Goal: Browse casually: Explore the website without a specific task or goal

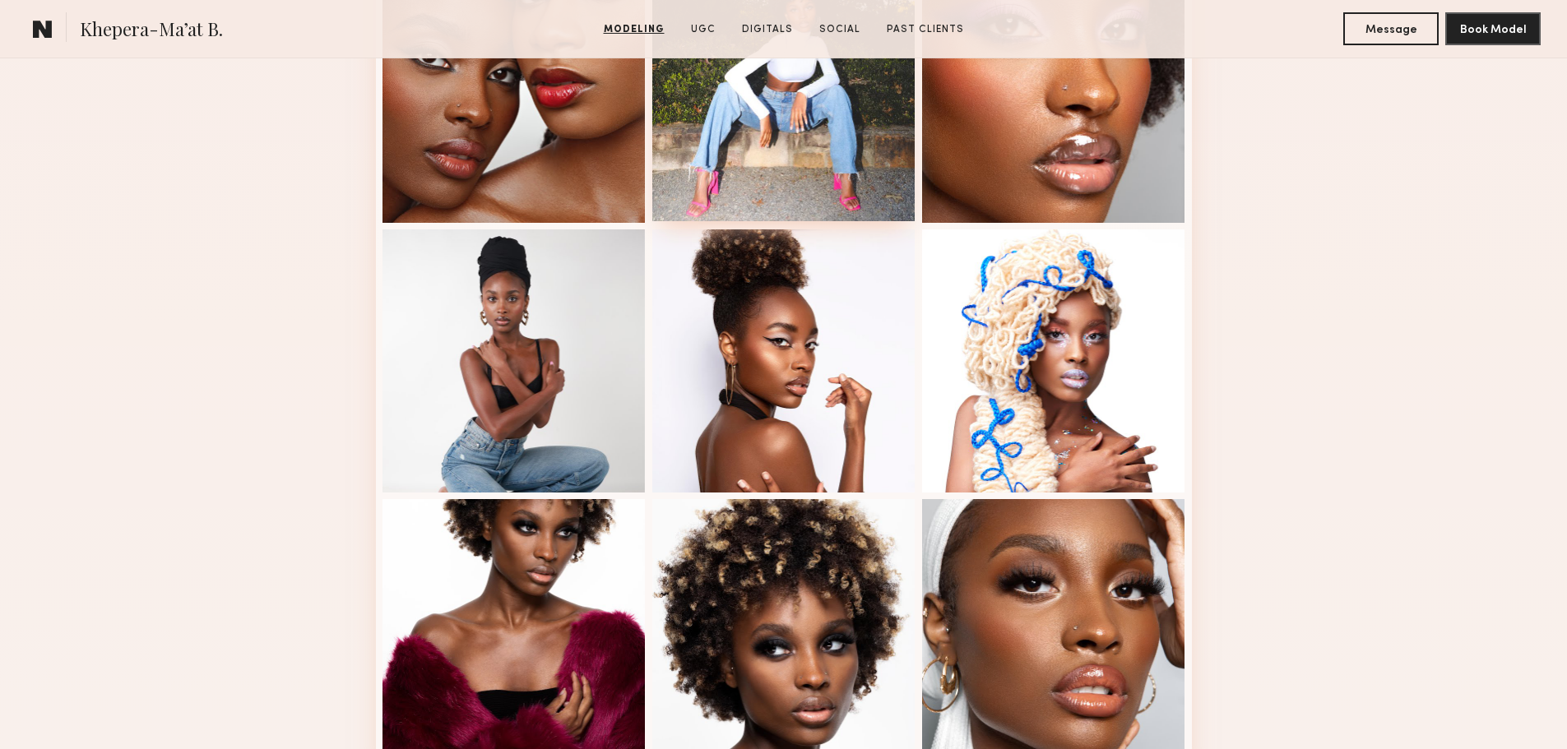
scroll to position [1891, 0]
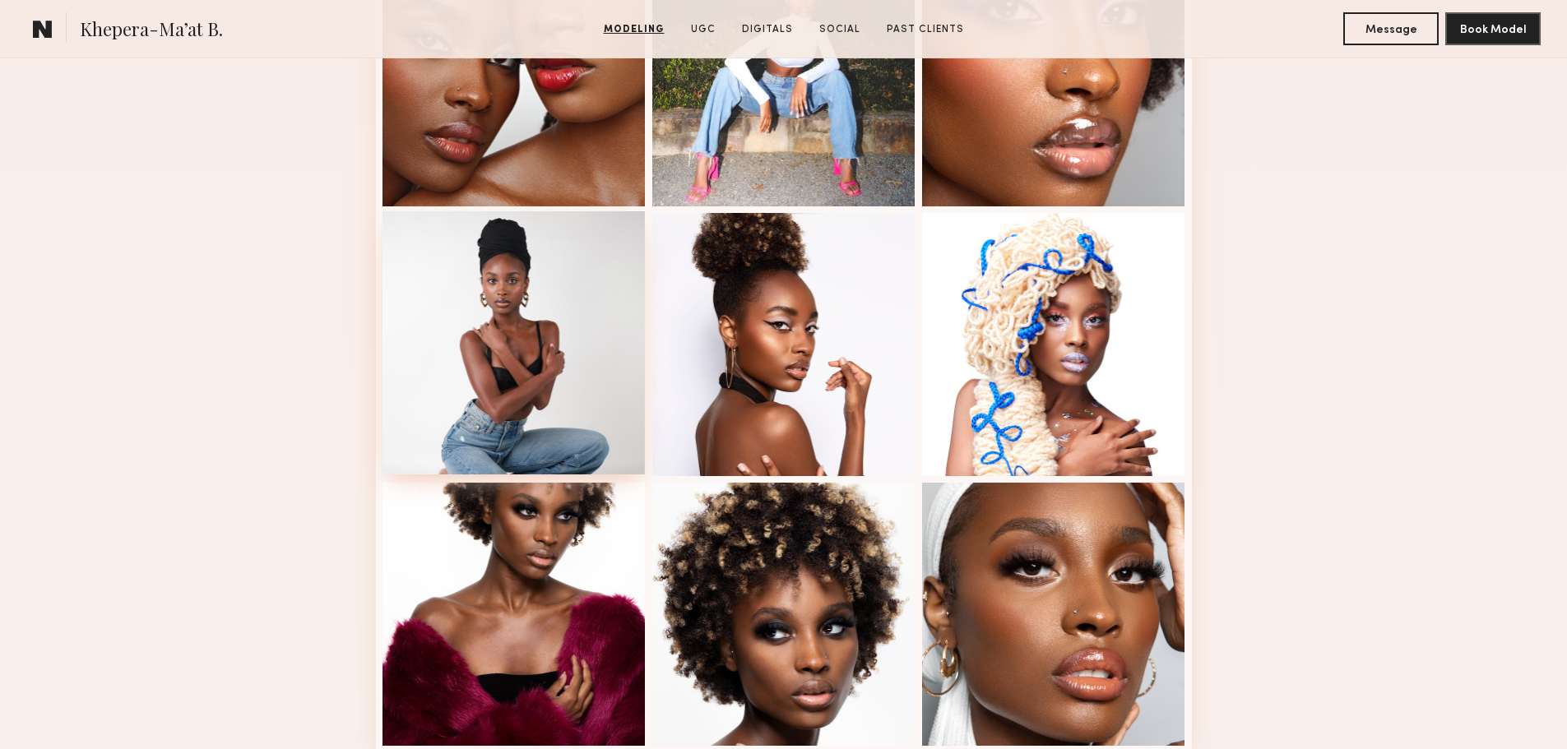
click at [520, 367] on div at bounding box center [513, 342] width 263 height 263
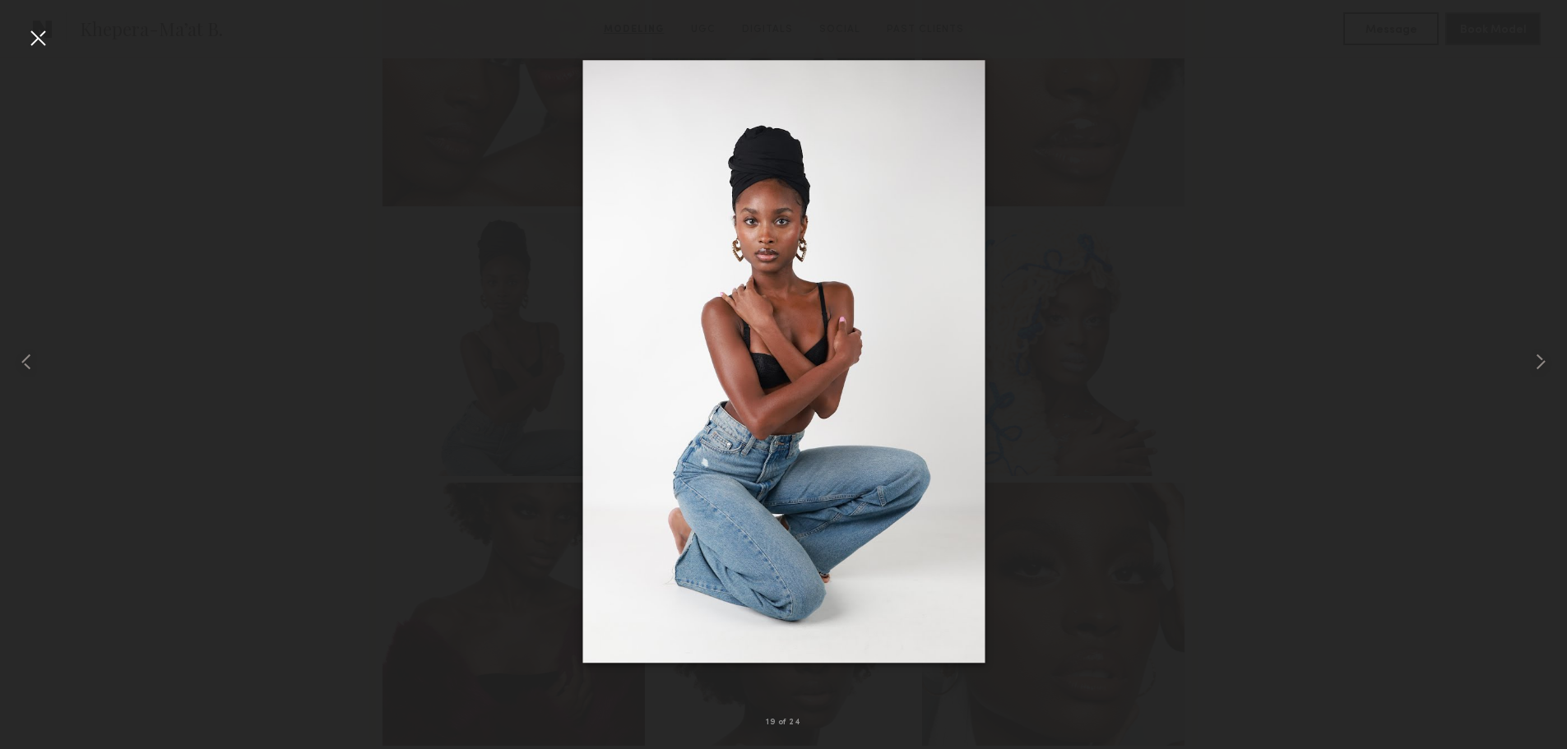
click at [1108, 186] on div at bounding box center [783, 361] width 1567 height 670
click at [1089, 186] on div at bounding box center [783, 361] width 1567 height 670
click at [1525, 357] on div at bounding box center [1535, 361] width 62 height 670
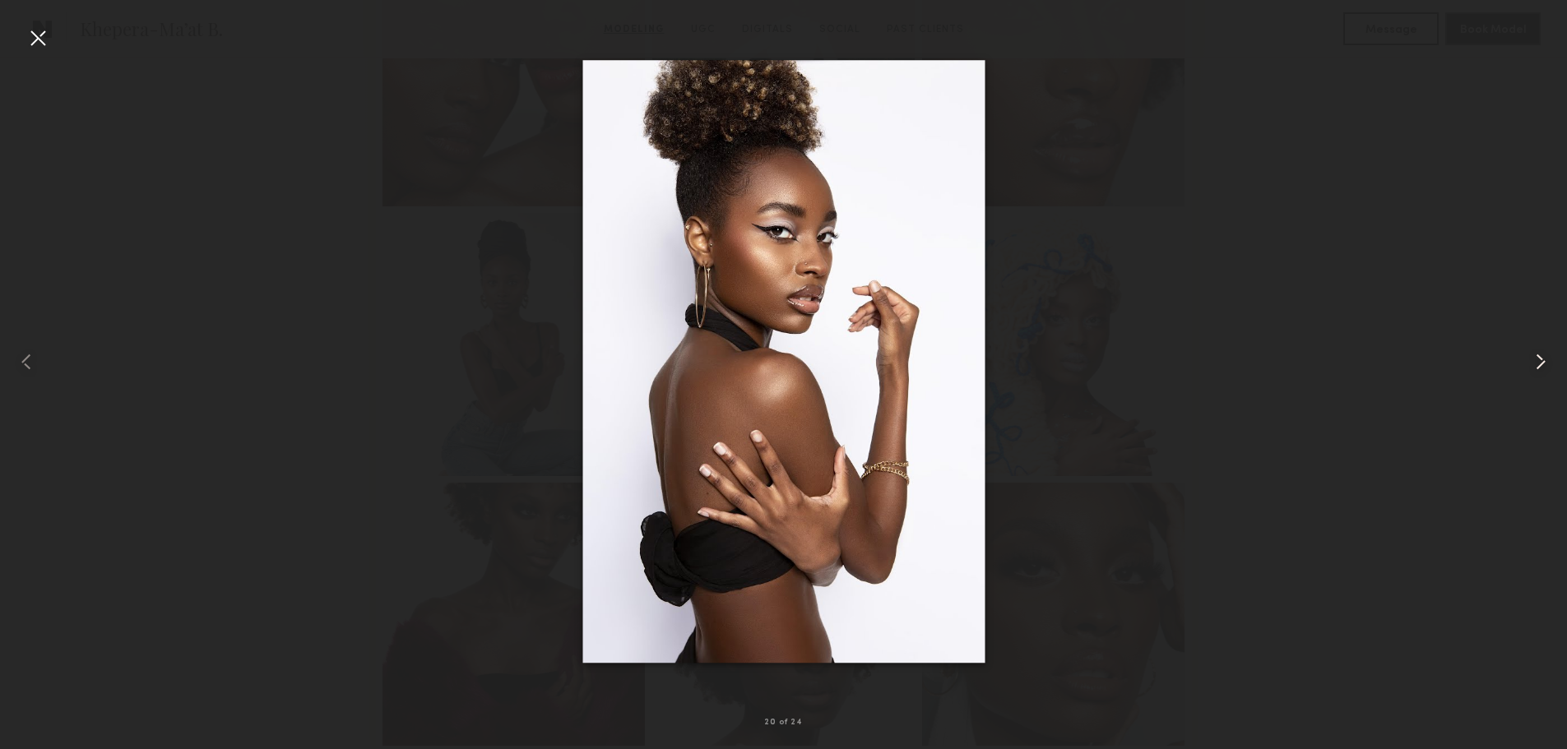
click at [1525, 357] on div at bounding box center [1535, 361] width 62 height 670
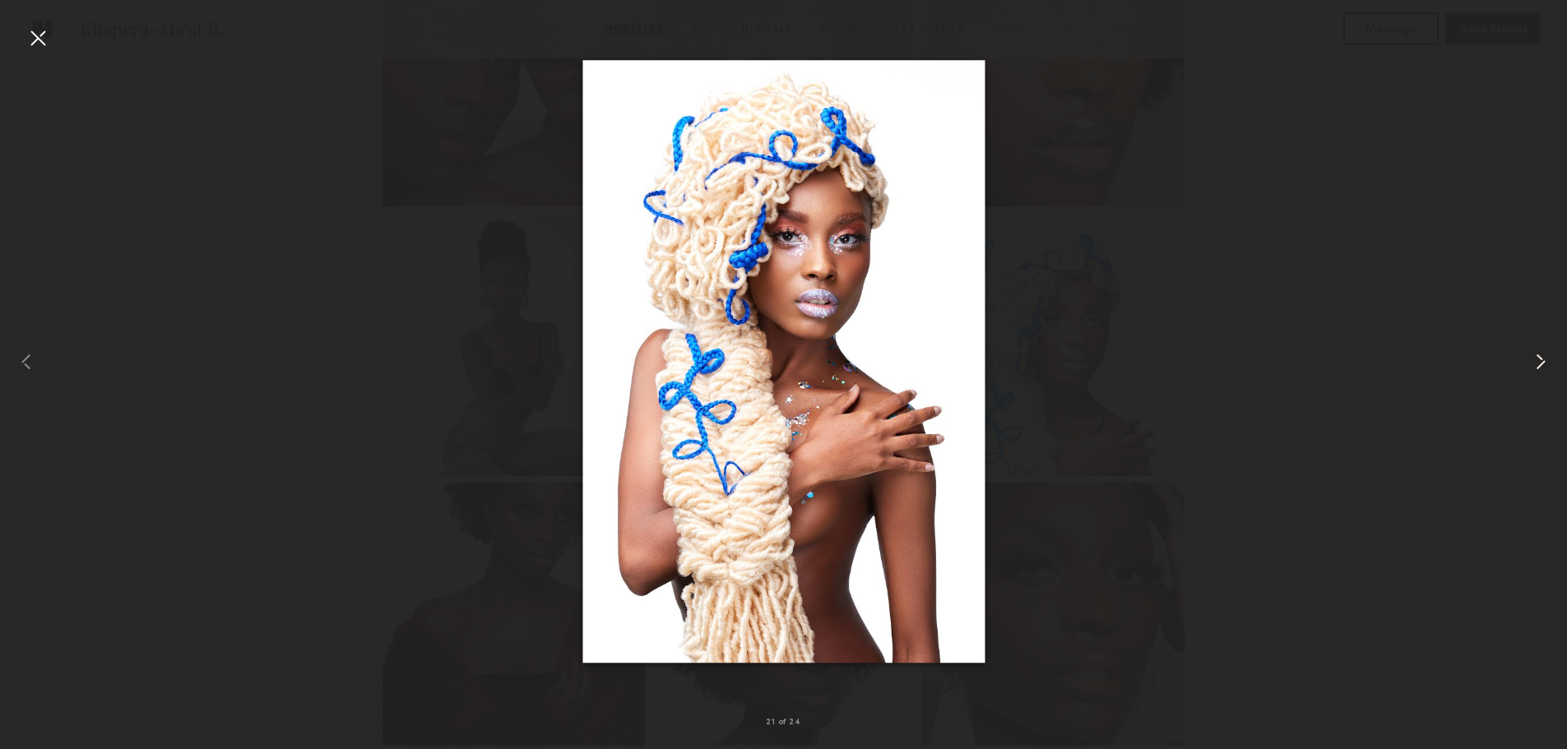
click at [1525, 357] on div at bounding box center [1535, 361] width 62 height 670
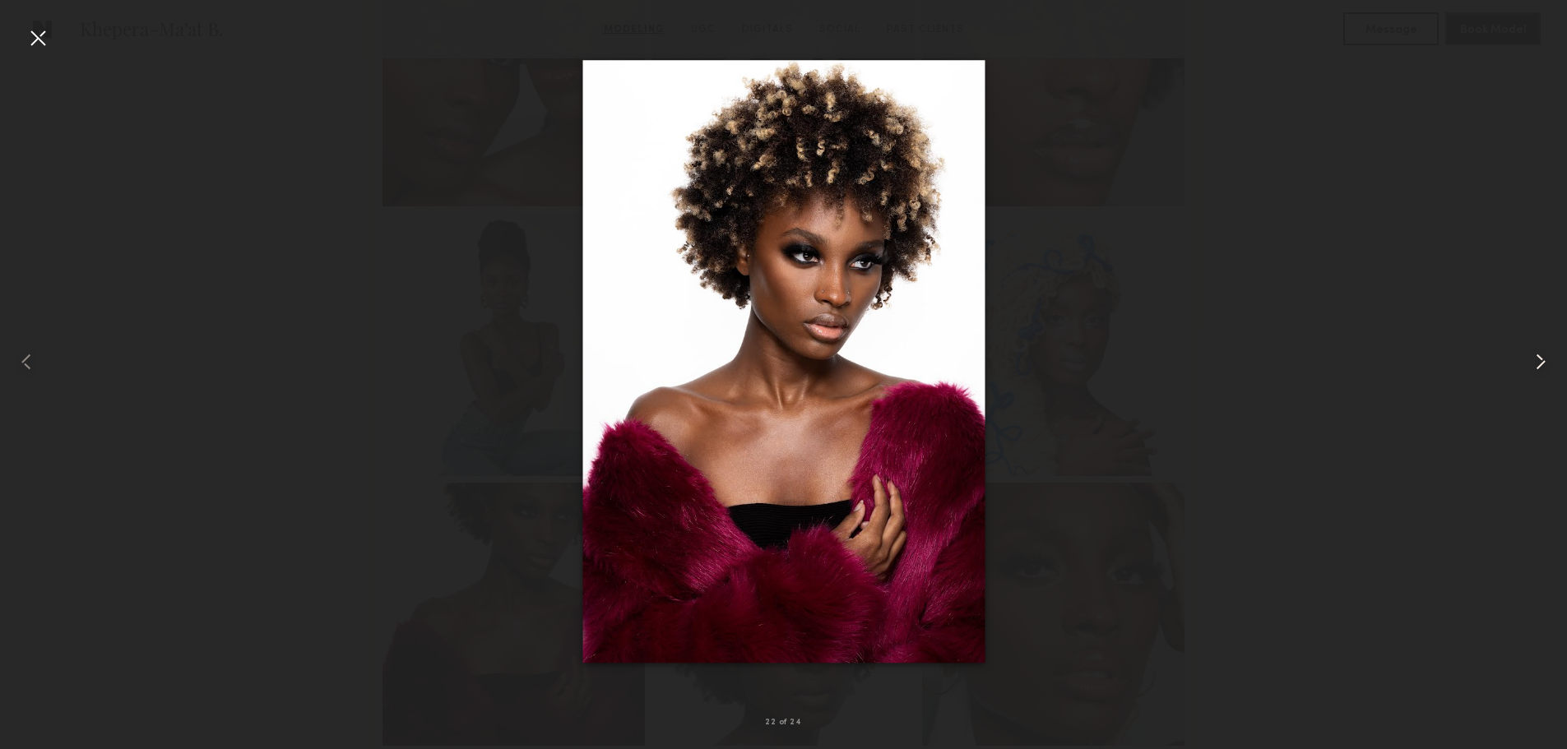
click at [1525, 357] on div at bounding box center [1535, 361] width 62 height 670
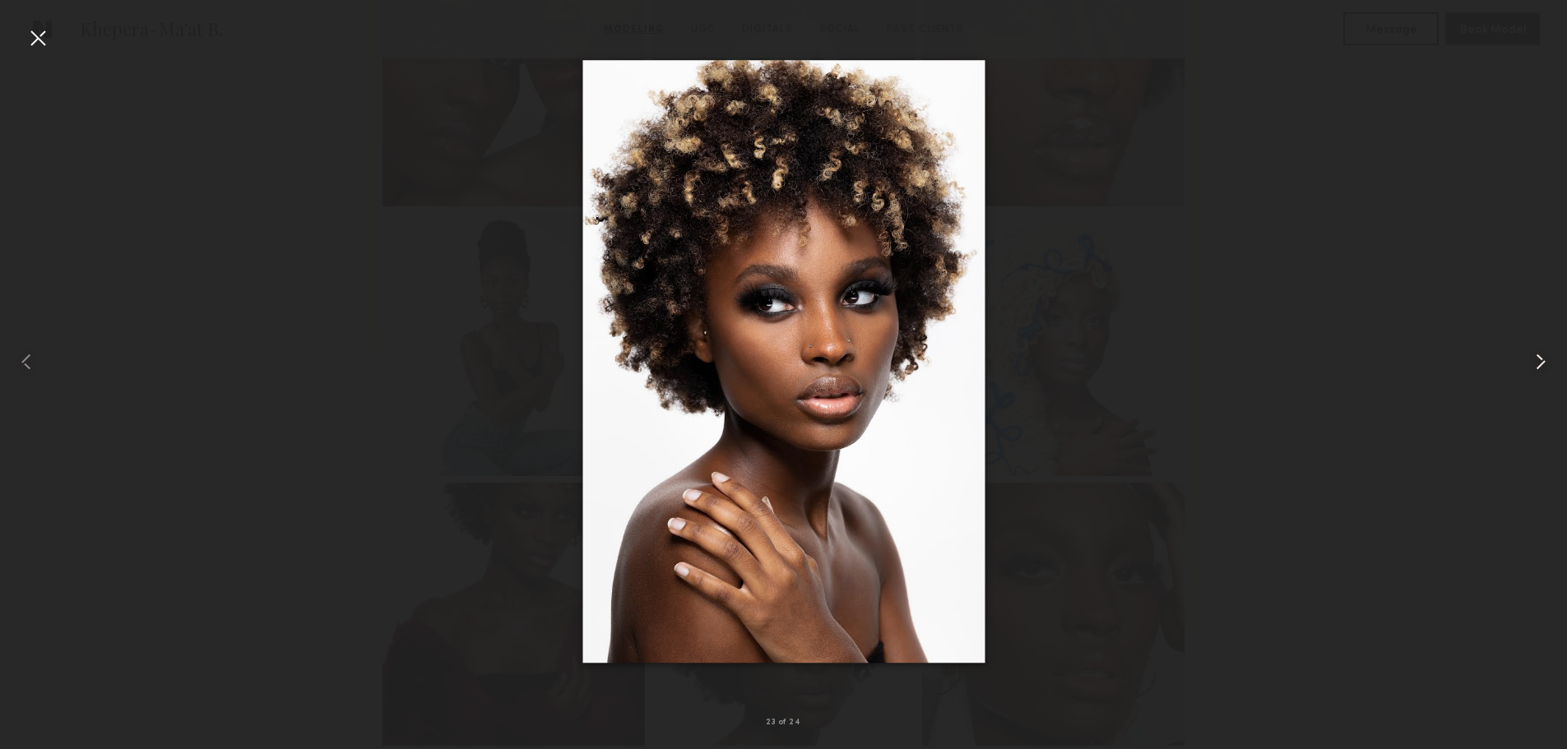
click at [1525, 357] on div at bounding box center [1535, 361] width 62 height 670
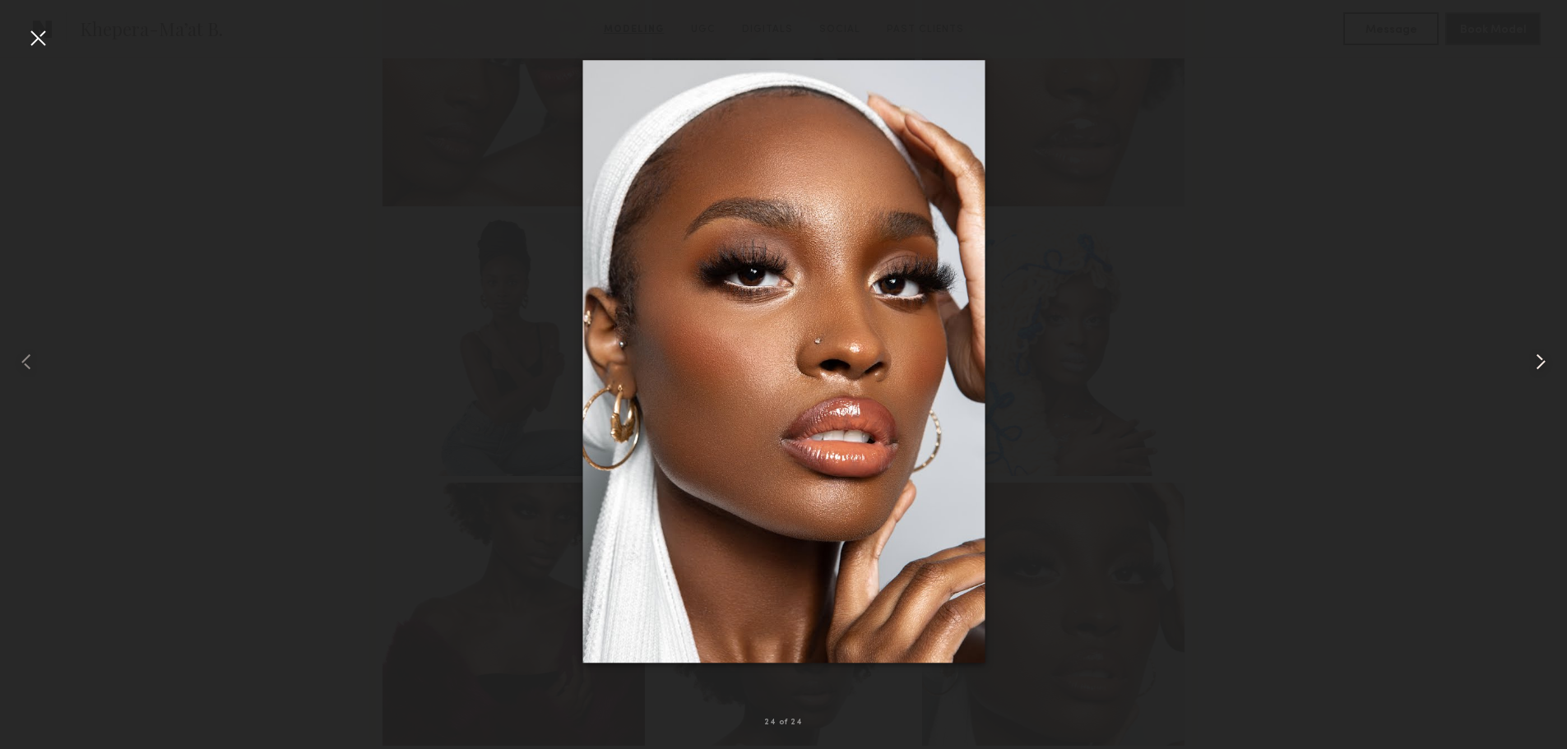
click at [1526, 357] on div at bounding box center [1535, 361] width 62 height 670
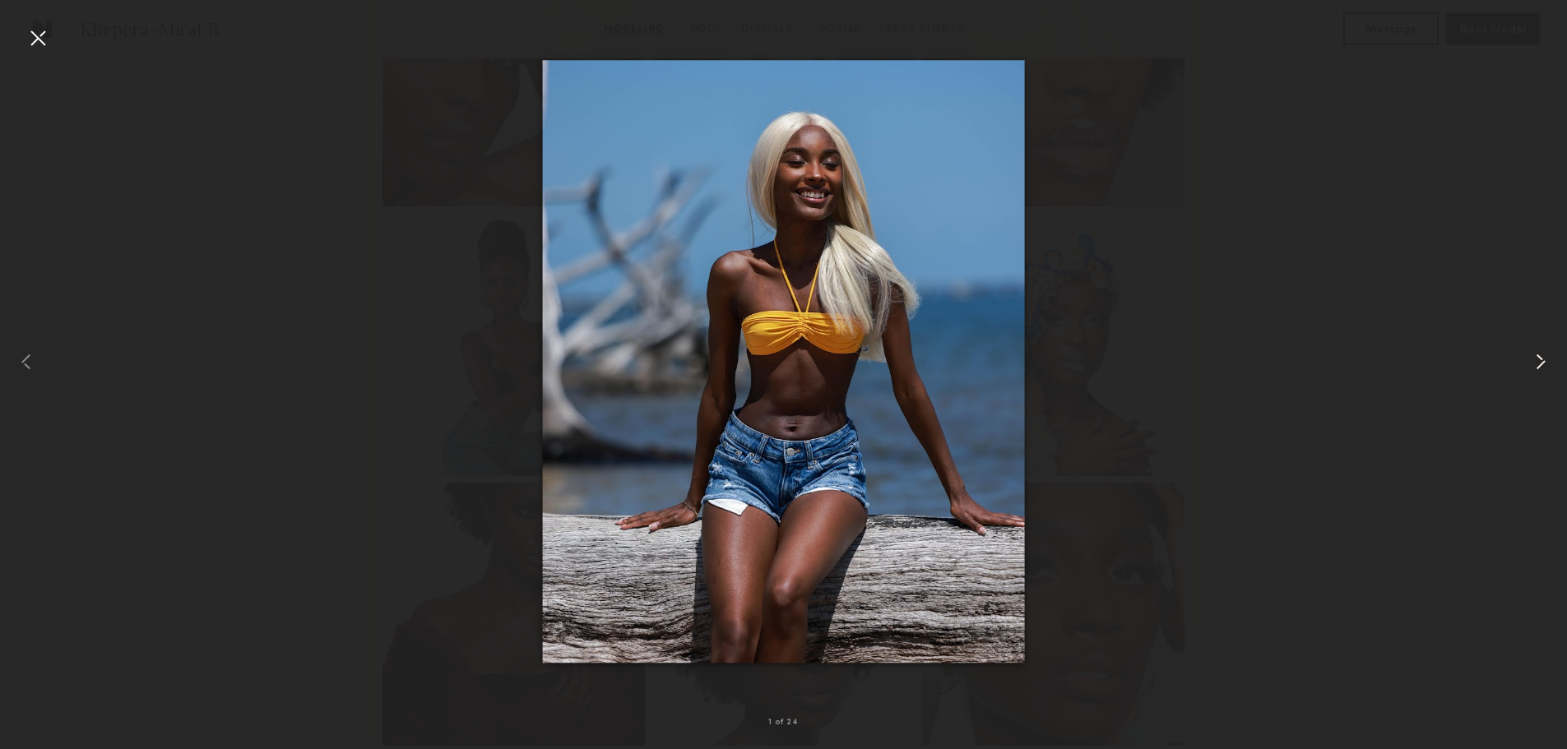
click at [1526, 357] on div at bounding box center [1535, 361] width 62 height 670
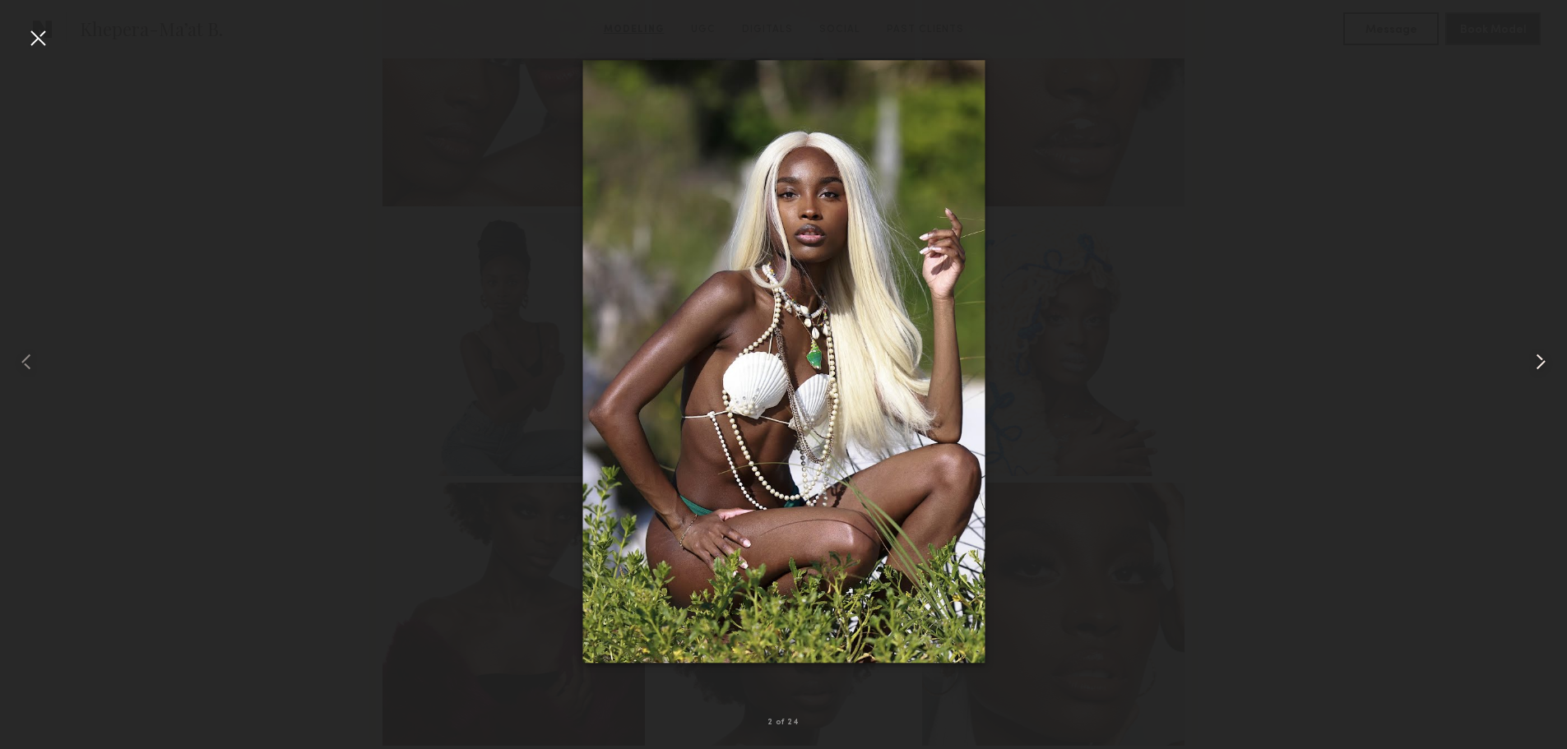
click at [1526, 357] on div at bounding box center [1535, 361] width 62 height 670
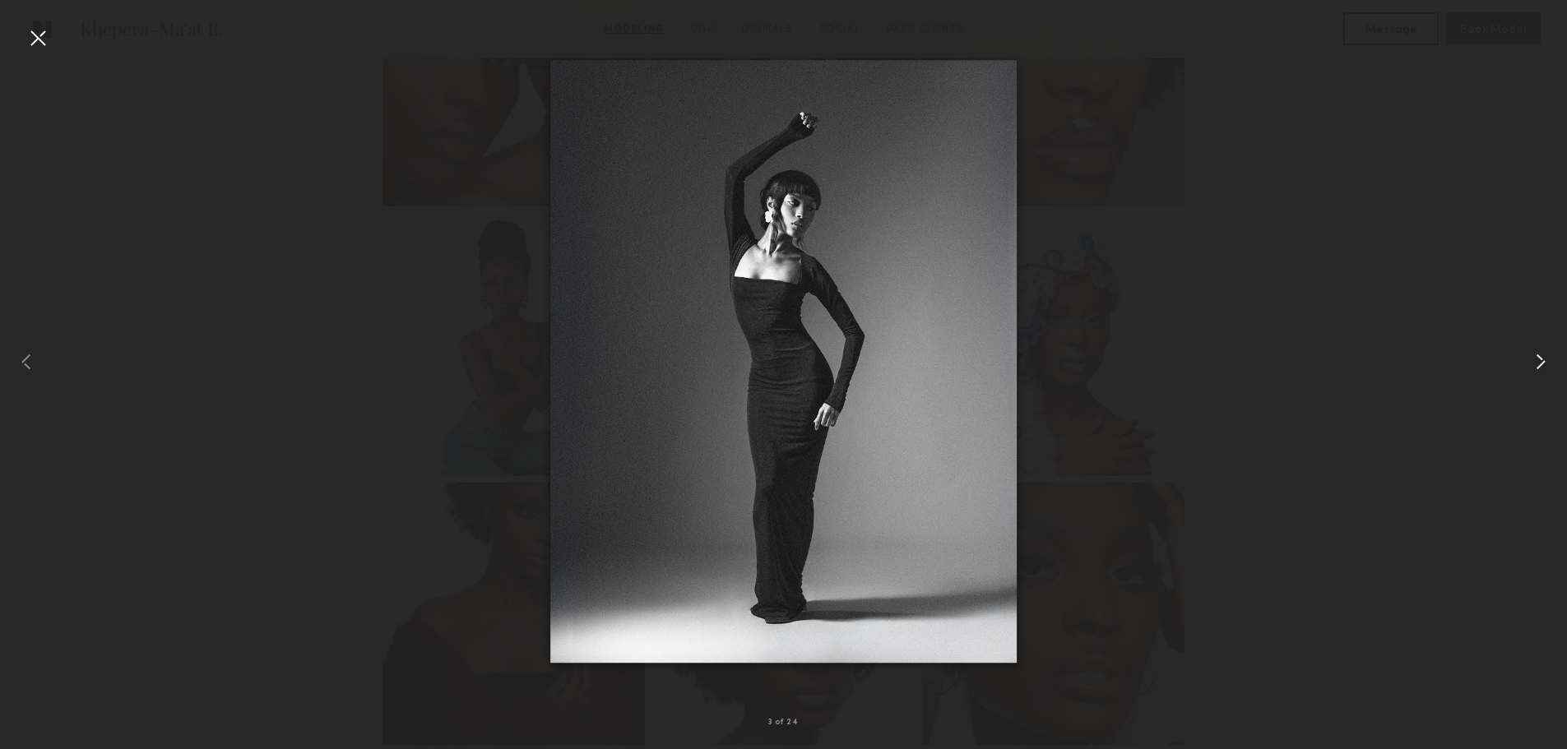
click at [1521, 361] on div at bounding box center [1535, 361] width 62 height 670
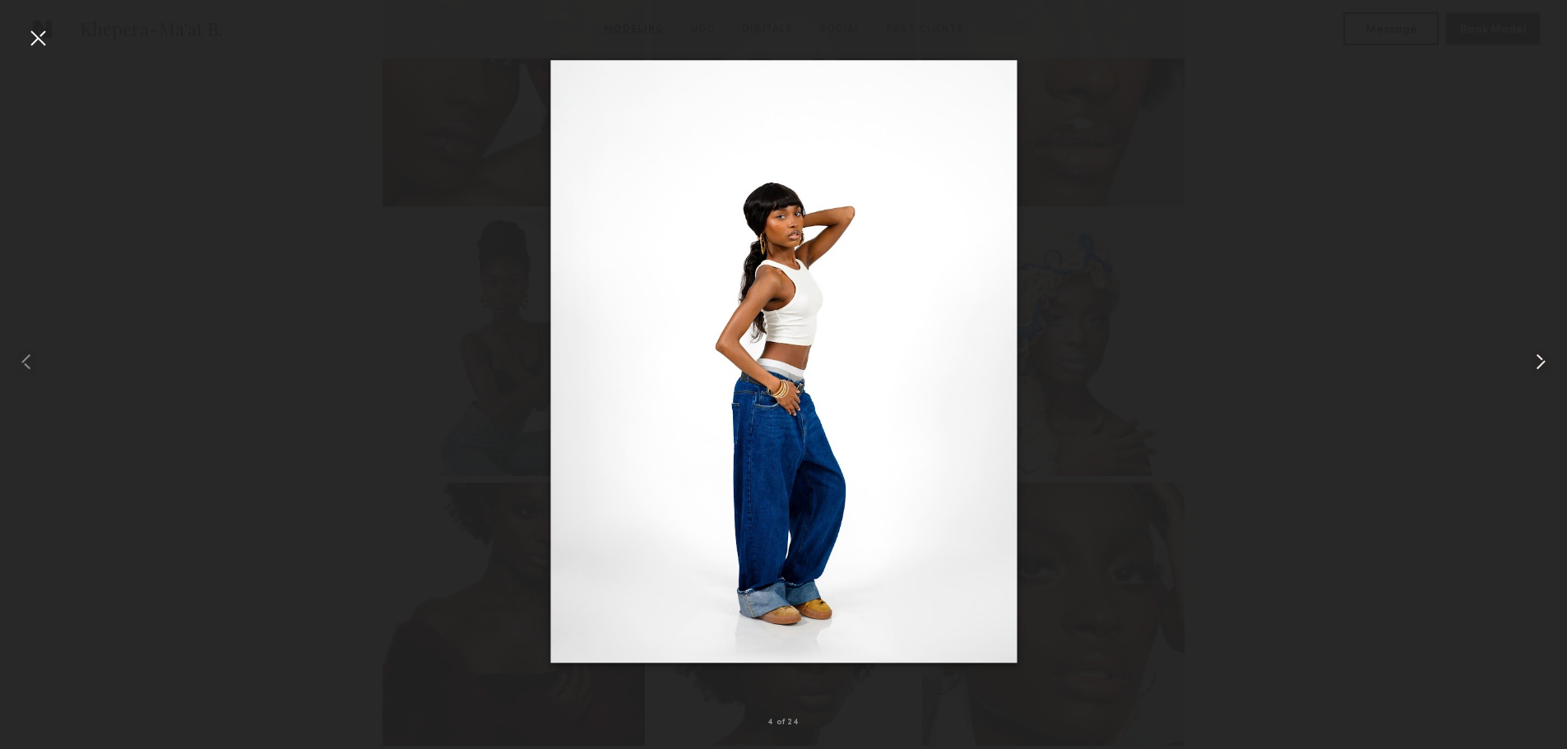
click at [1524, 361] on div at bounding box center [1535, 361] width 62 height 670
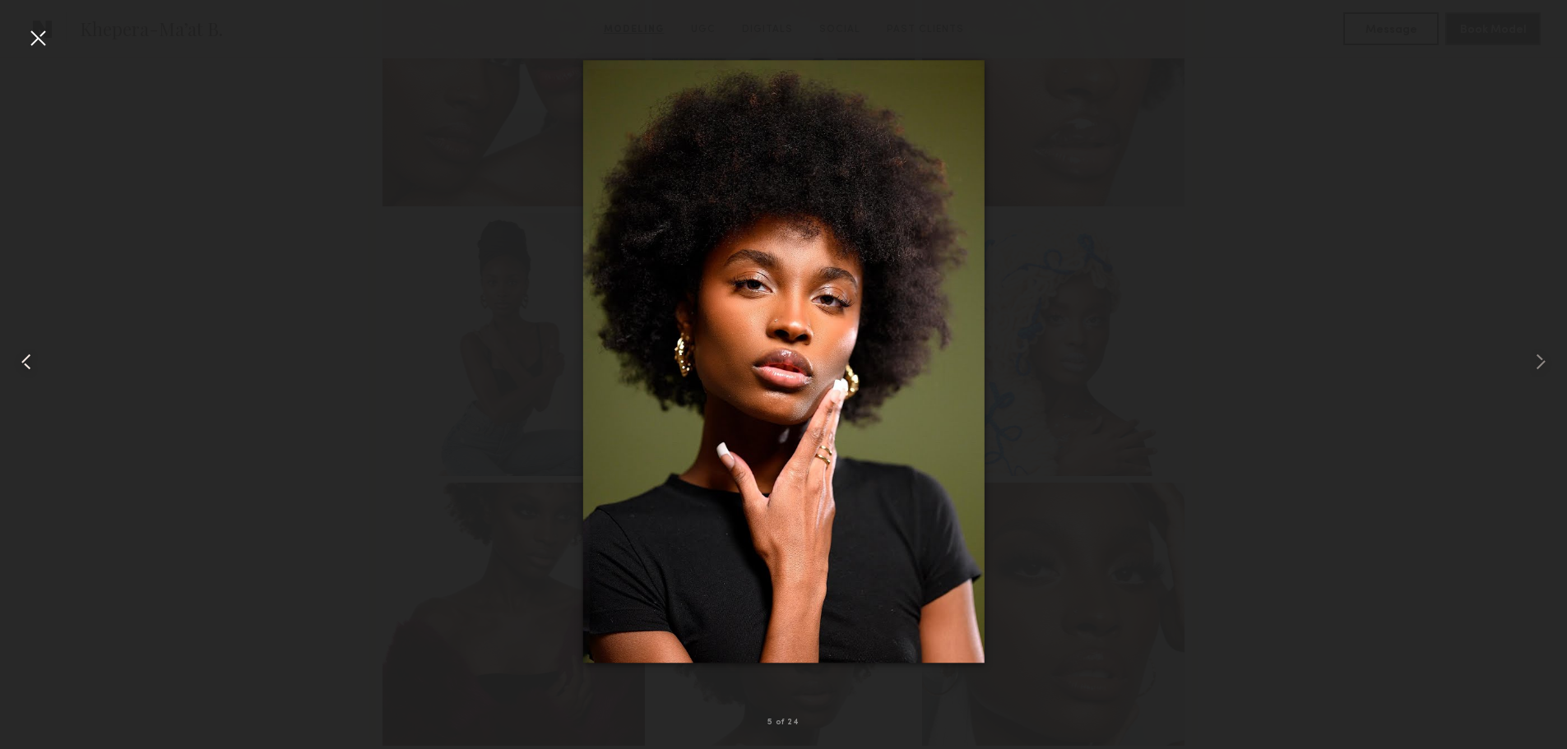
click at [0, 373] on div at bounding box center [31, 361] width 62 height 670
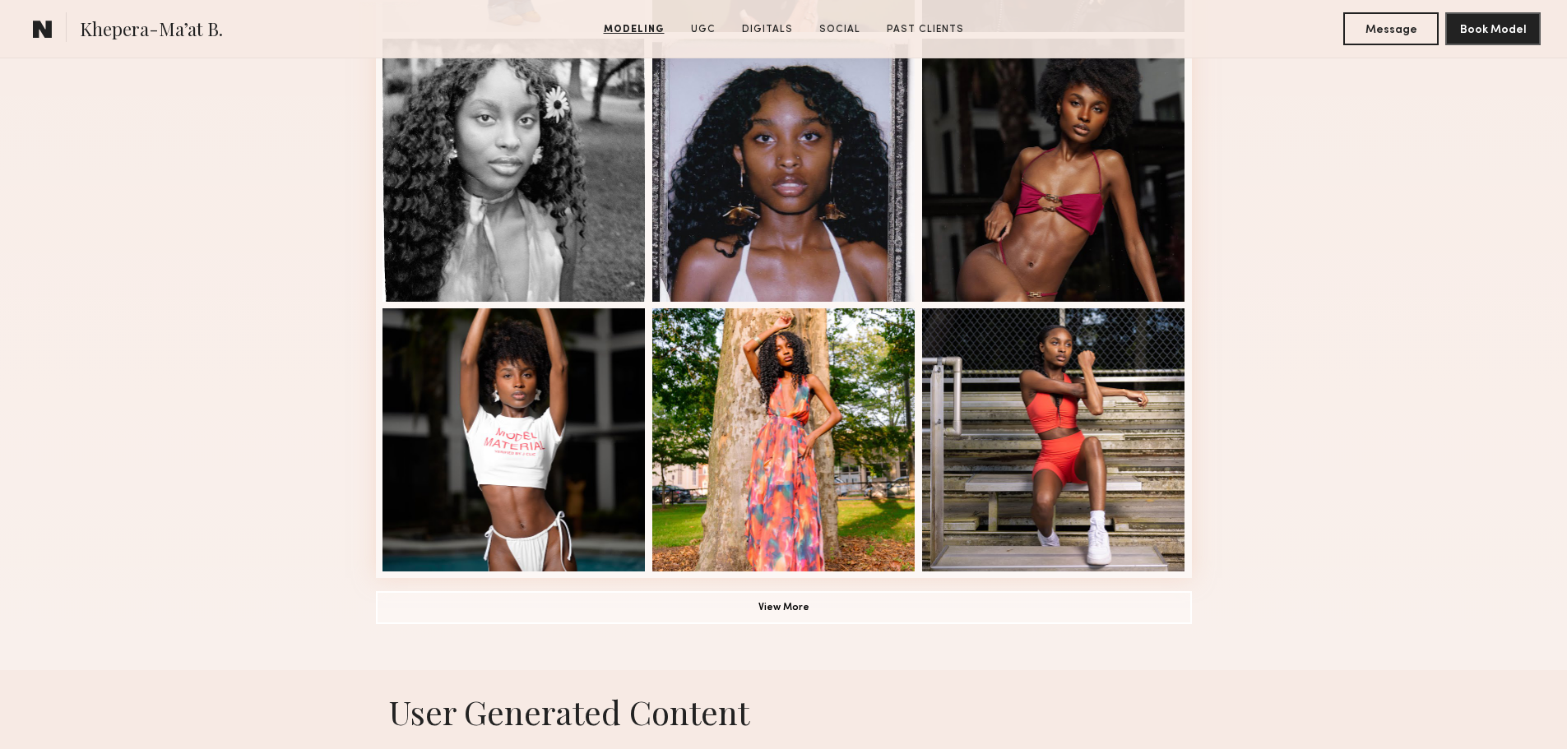
scroll to position [1151, 0]
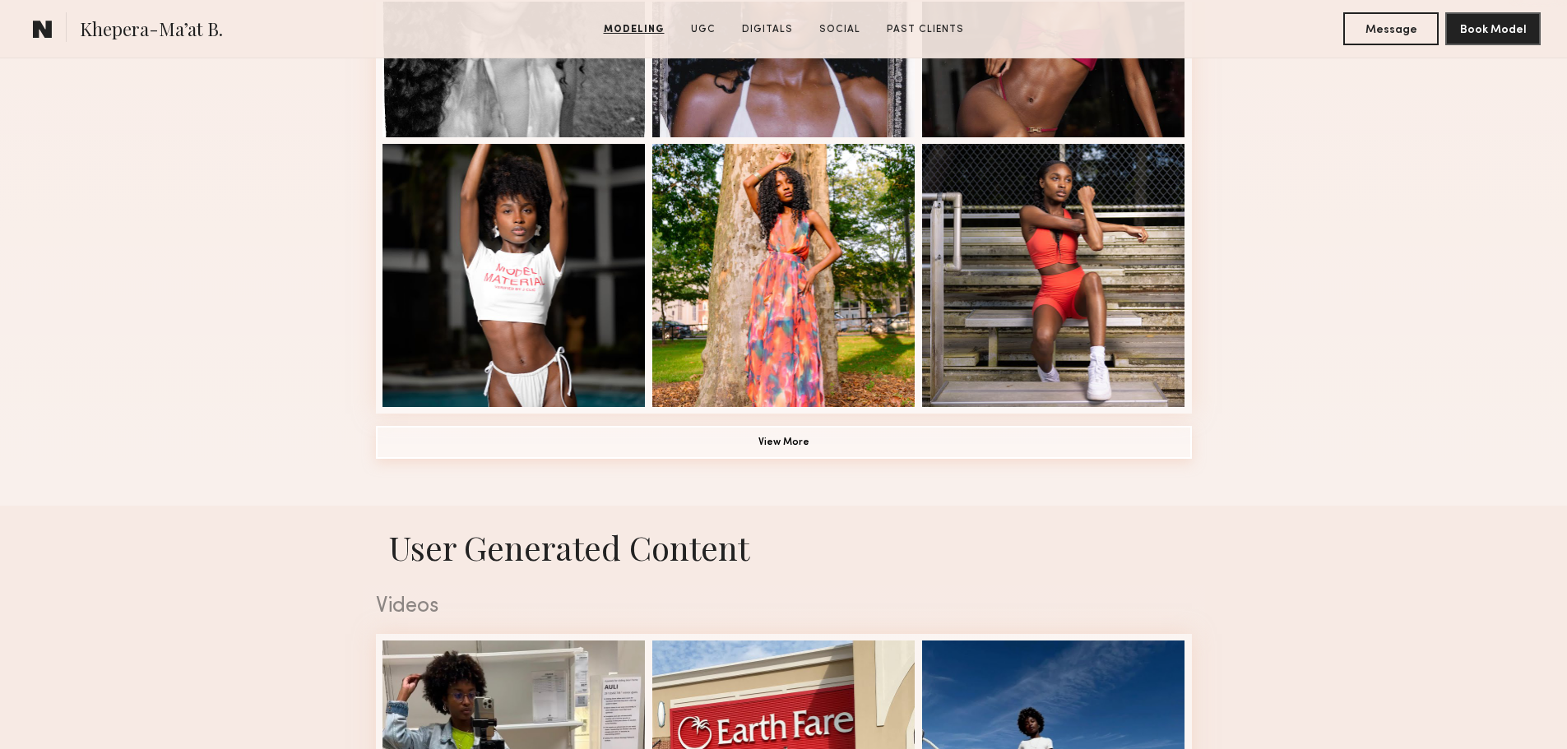
click at [808, 444] on button "View More" at bounding box center [784, 442] width 816 height 33
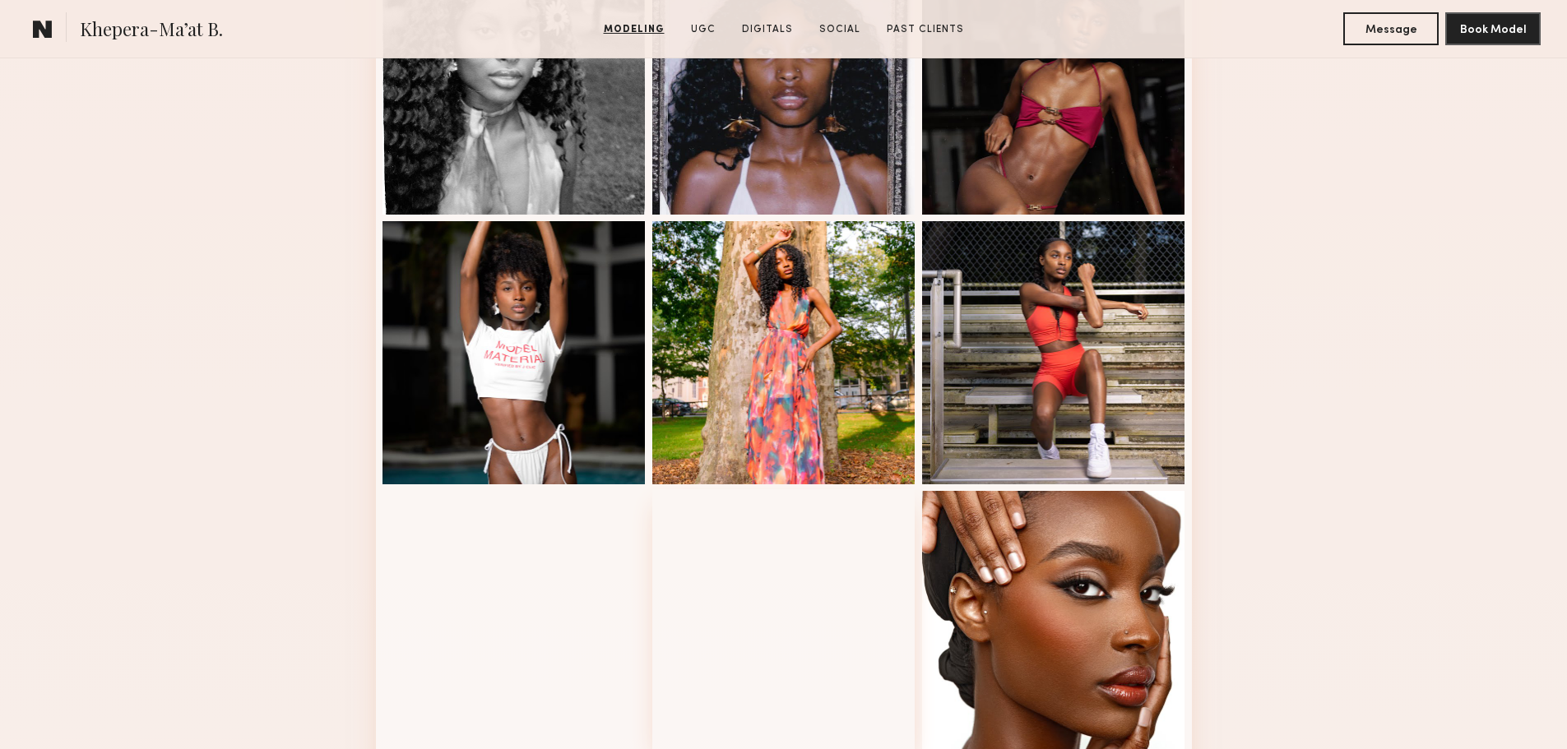
scroll to position [1398, 0]
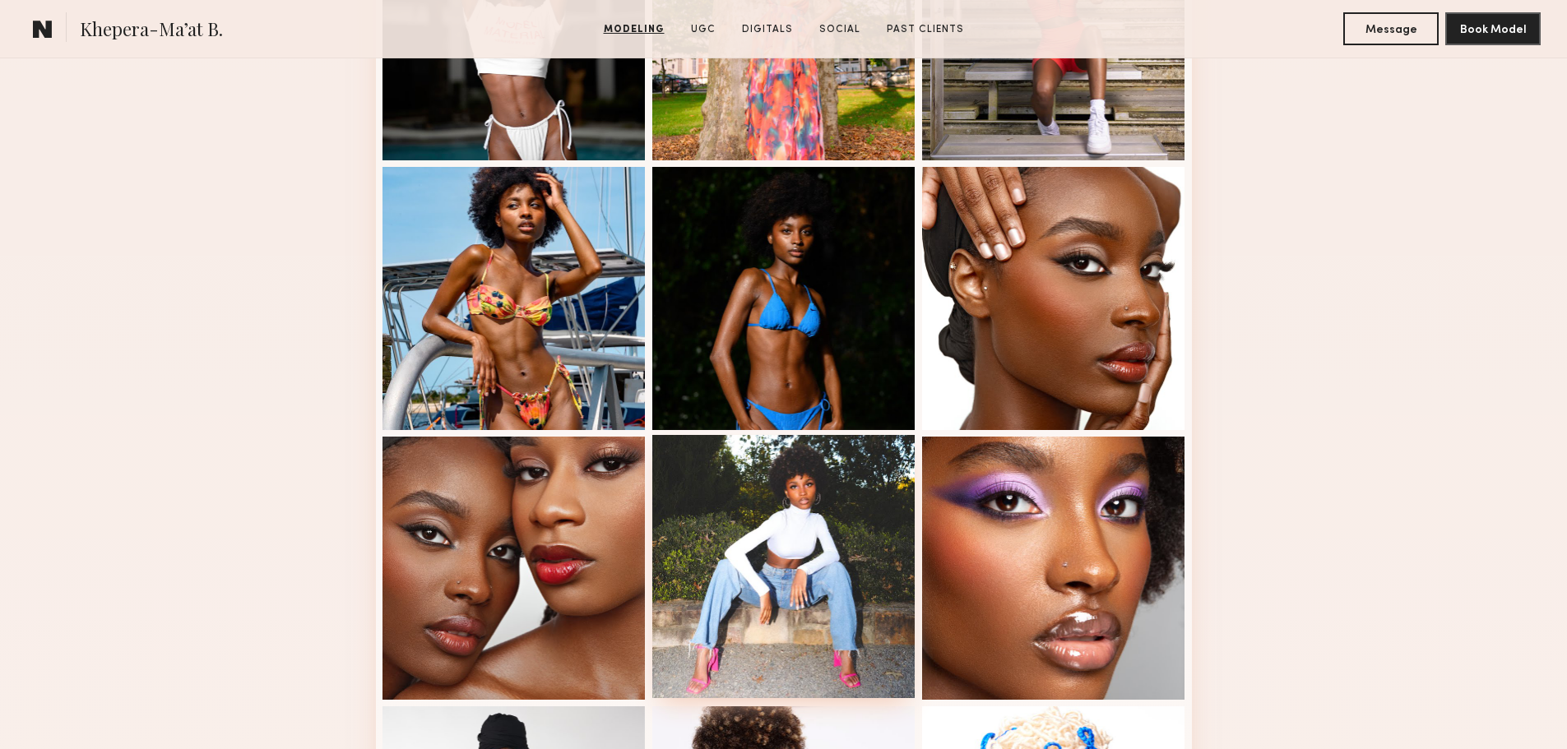
click at [742, 516] on div at bounding box center [783, 566] width 263 height 263
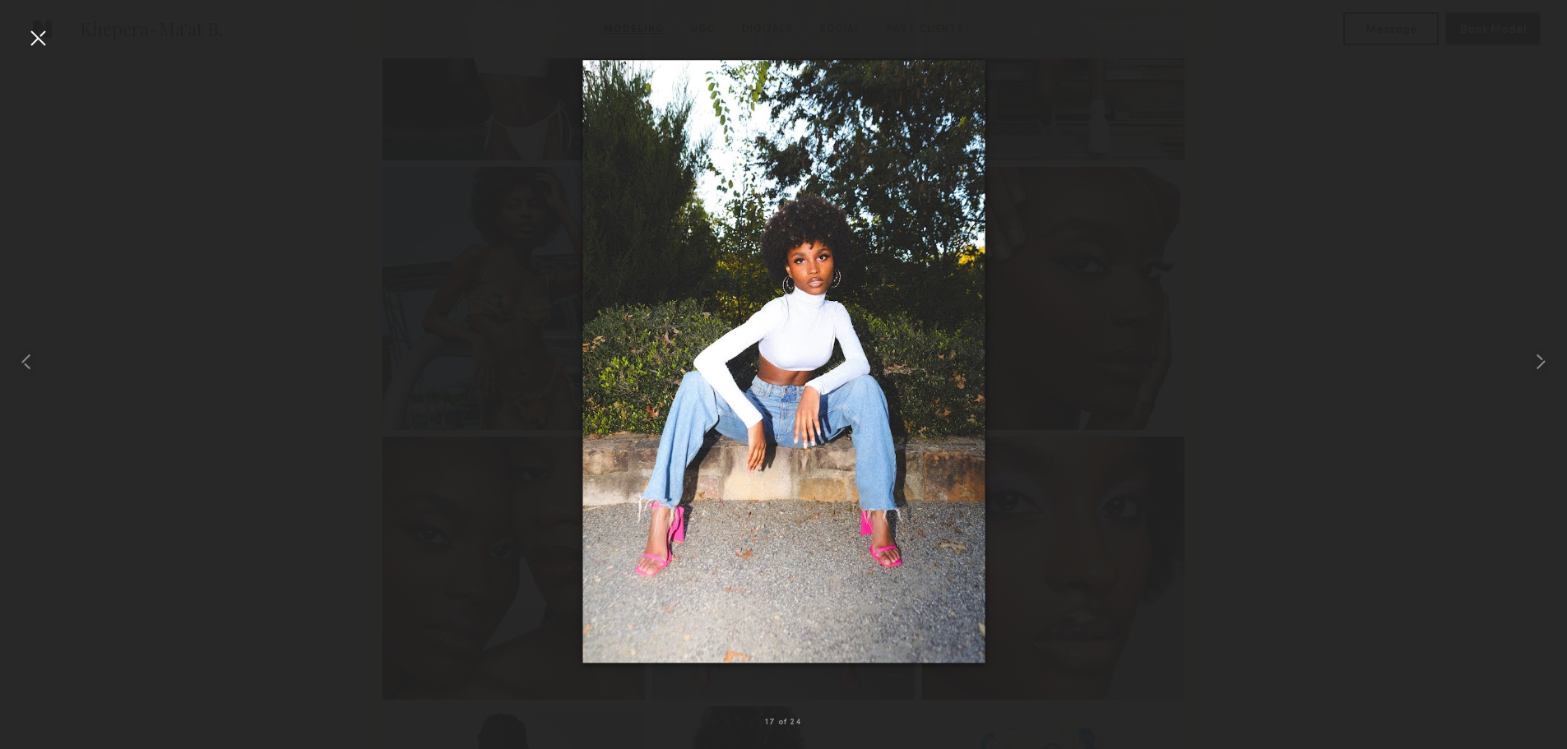
click at [1278, 232] on div at bounding box center [783, 361] width 1567 height 670
click at [1142, 347] on div at bounding box center [783, 361] width 1567 height 670
click at [1084, 290] on div at bounding box center [783, 361] width 1567 height 670
click at [44, 47] on div at bounding box center [38, 38] width 26 height 26
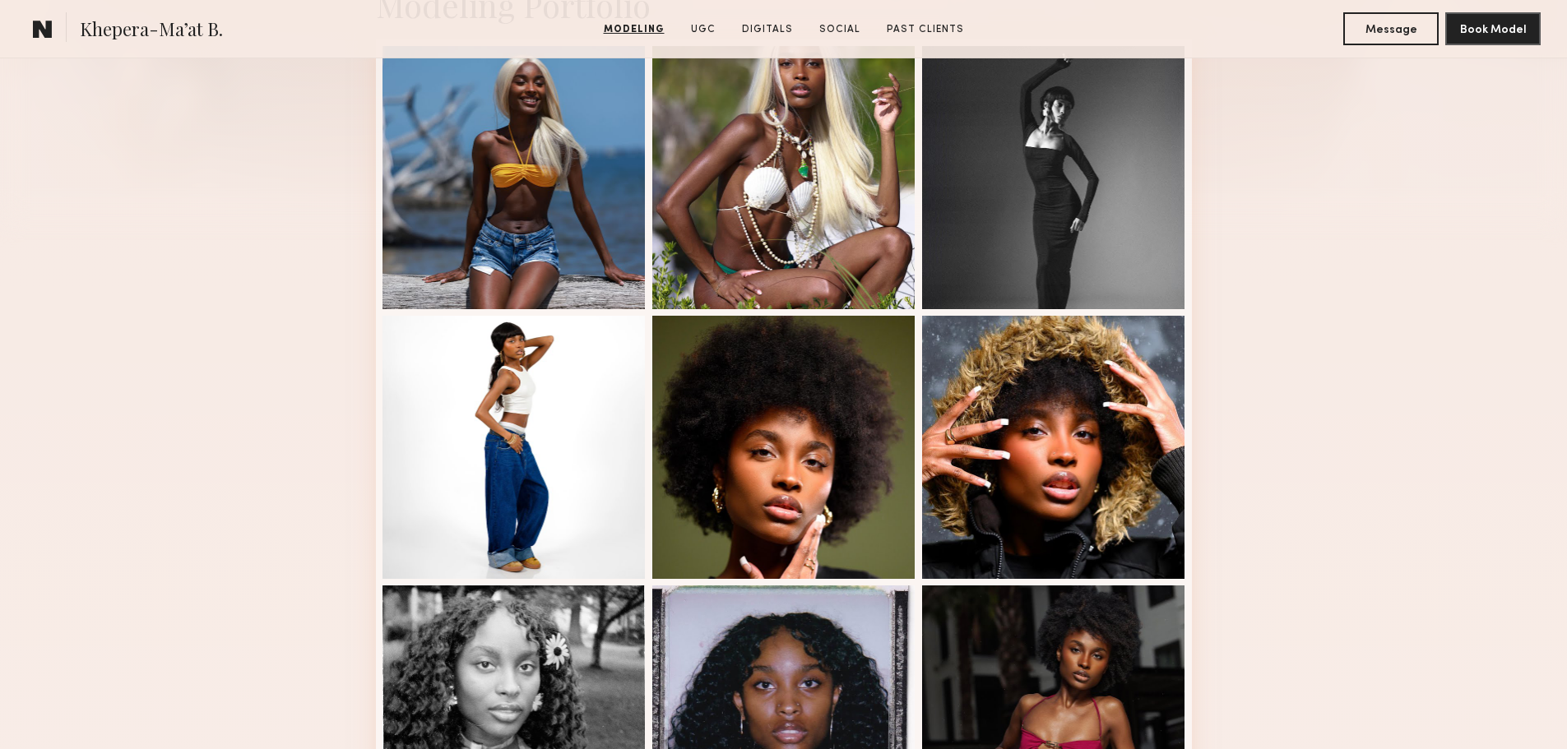
scroll to position [411, 0]
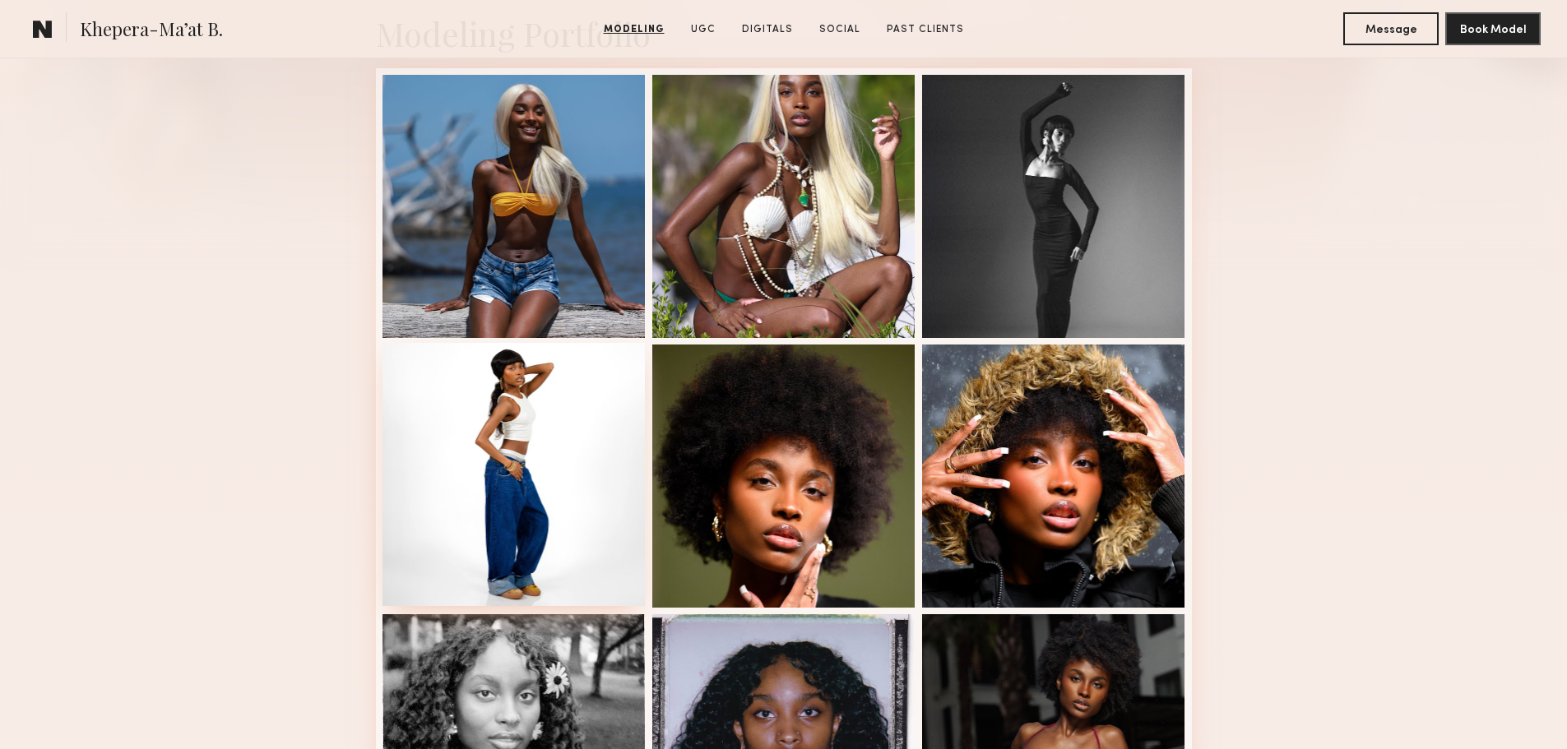
click at [623, 506] on div at bounding box center [513, 474] width 263 height 263
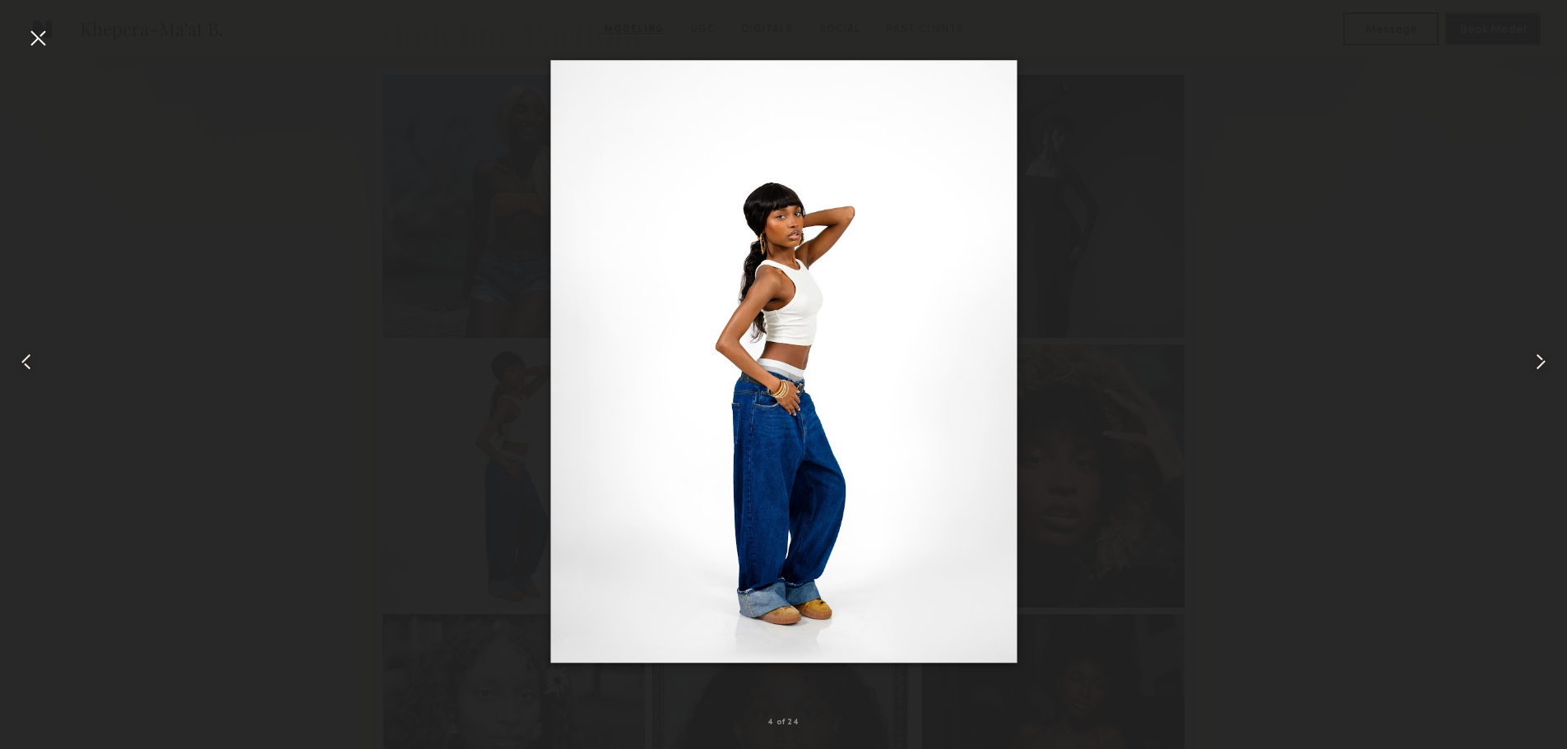
click at [1193, 246] on div at bounding box center [783, 361] width 1567 height 670
click at [1199, 237] on div at bounding box center [783, 361] width 1567 height 670
click at [998, 165] on img at bounding box center [783, 362] width 466 height 604
drag, startPoint x: 1089, startPoint y: 167, endPoint x: 1053, endPoint y: 170, distance: 35.5
